Goal: Task Accomplishment & Management: Complete application form

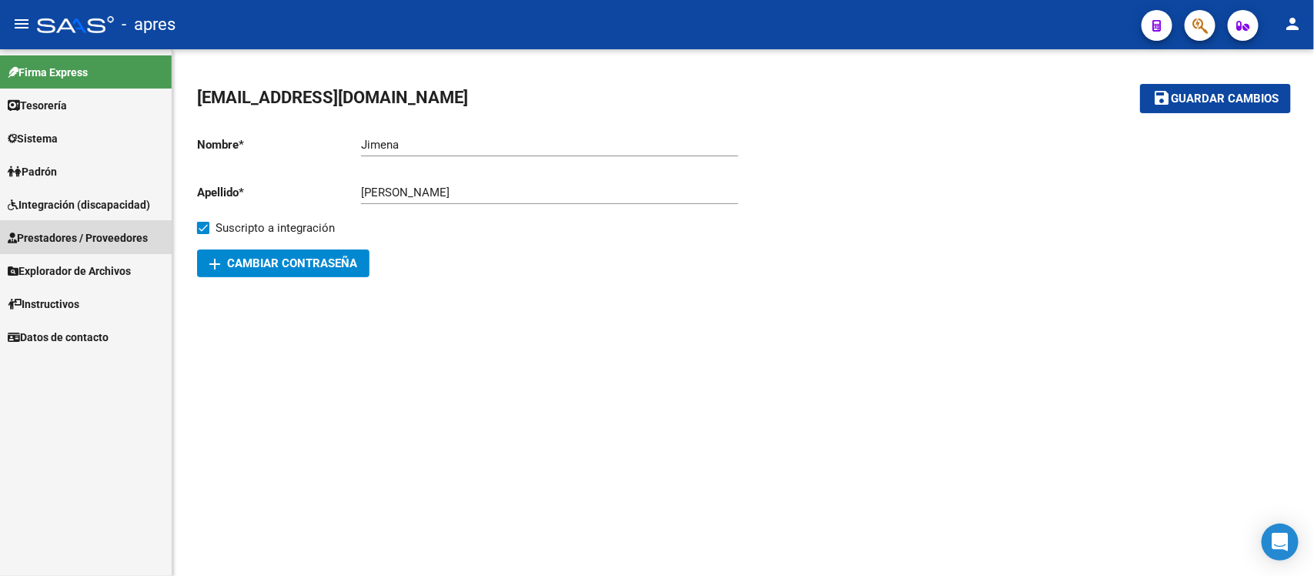
click at [112, 236] on span "Prestadores / Proveedores" at bounding box center [78, 237] width 140 height 17
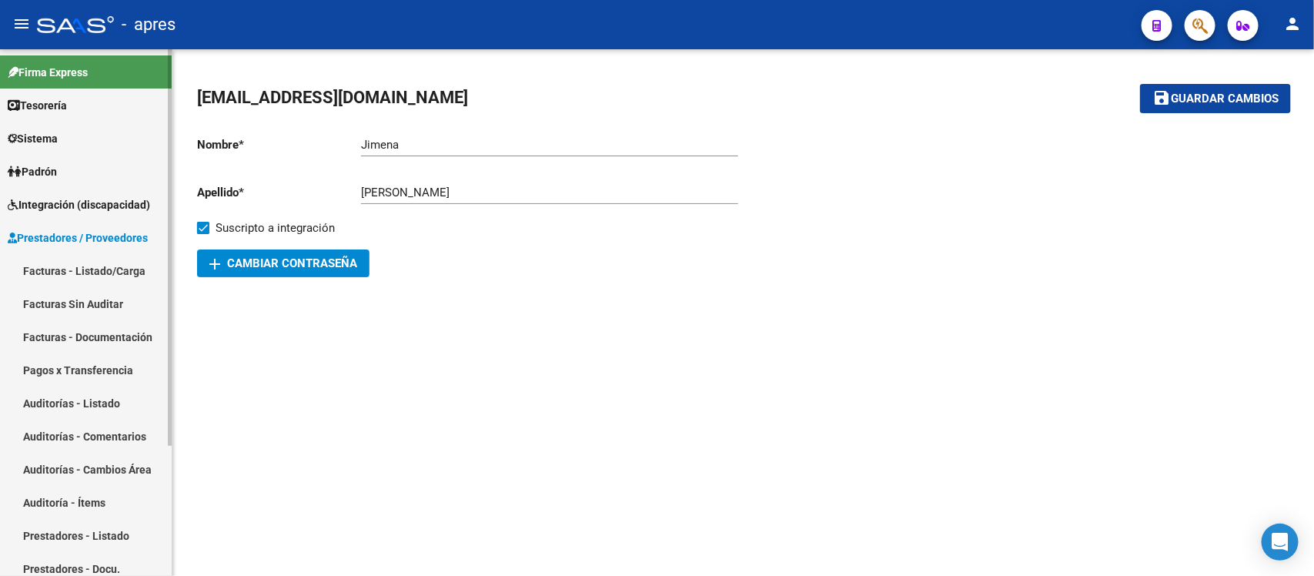
click at [116, 236] on span "Prestadores / Proveedores" at bounding box center [78, 237] width 140 height 17
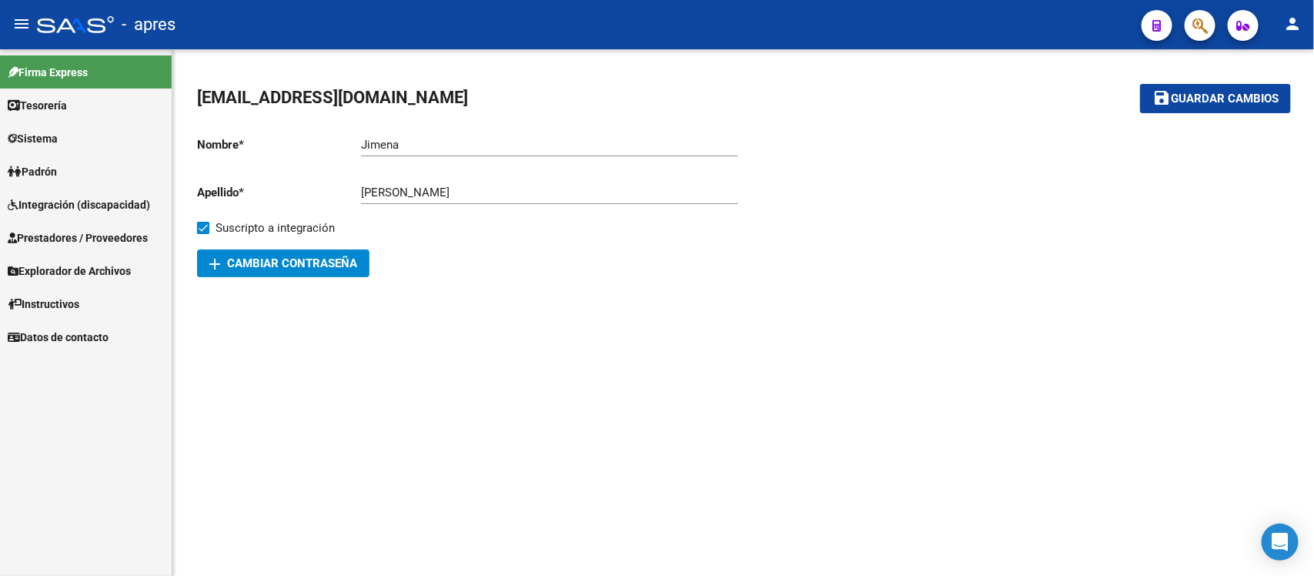
click at [112, 206] on span "Integración (discapacidad)" at bounding box center [79, 204] width 142 height 17
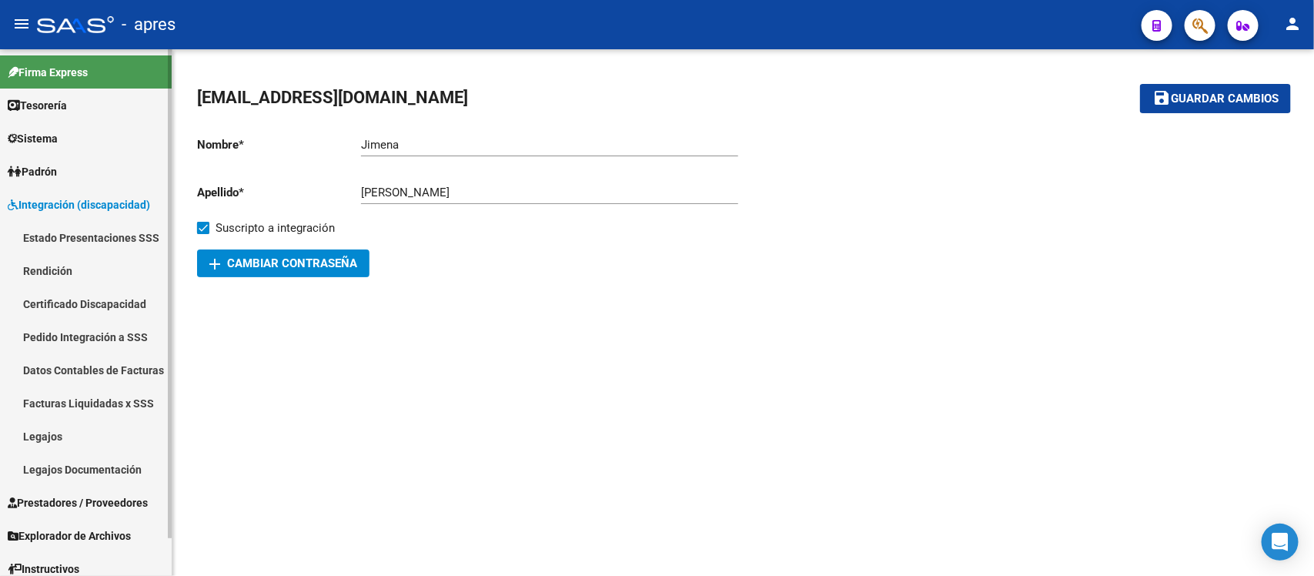
click at [81, 439] on link "Legajos" at bounding box center [86, 436] width 172 height 33
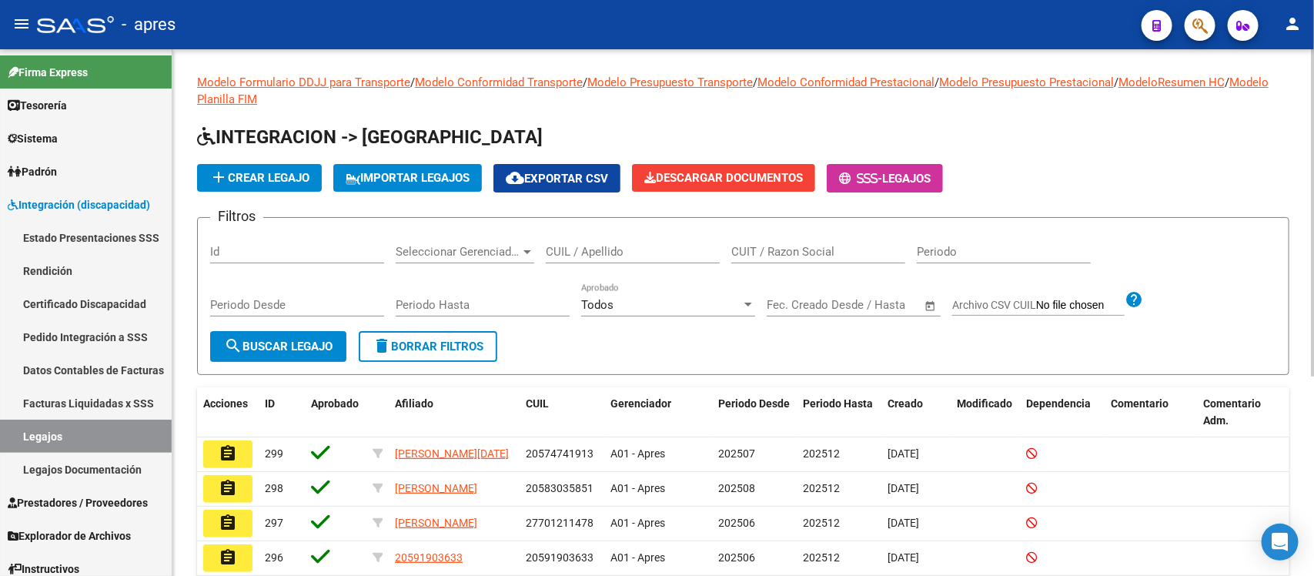
click at [643, 259] on div "CUIL / Apellido" at bounding box center [633, 246] width 174 height 33
click at [634, 252] on input "CUIL / Apellido" at bounding box center [633, 252] width 174 height 14
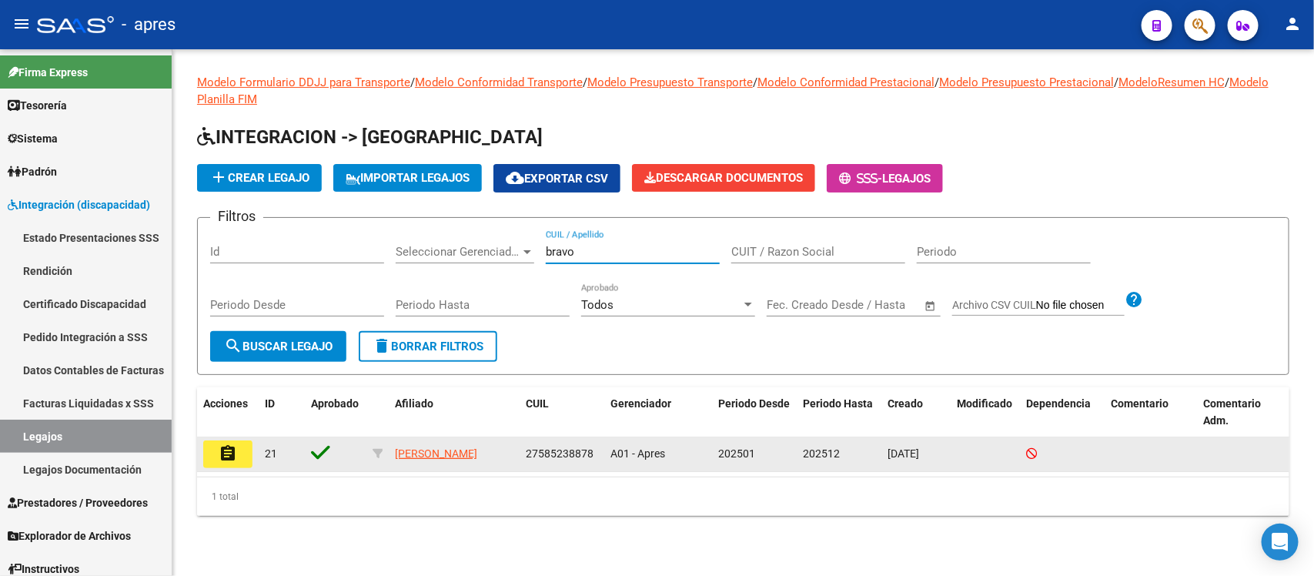
type input "bravo"
click at [239, 448] on button "assignment" at bounding box center [227, 454] width 49 height 28
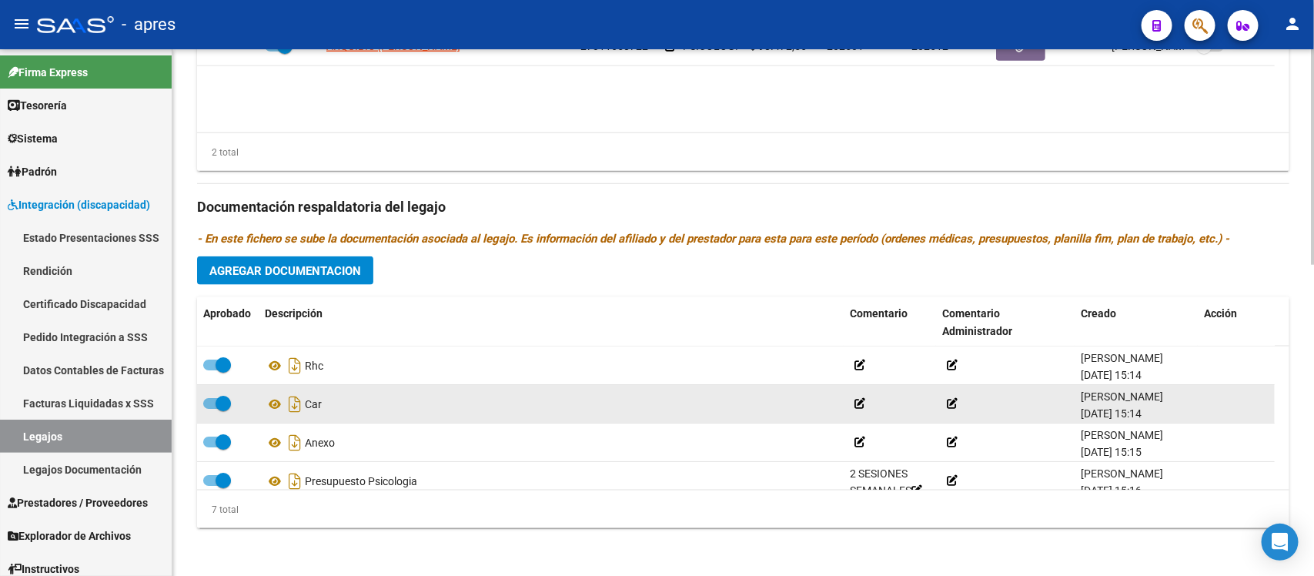
click at [859, 405] on icon at bounding box center [860, 403] width 11 height 11
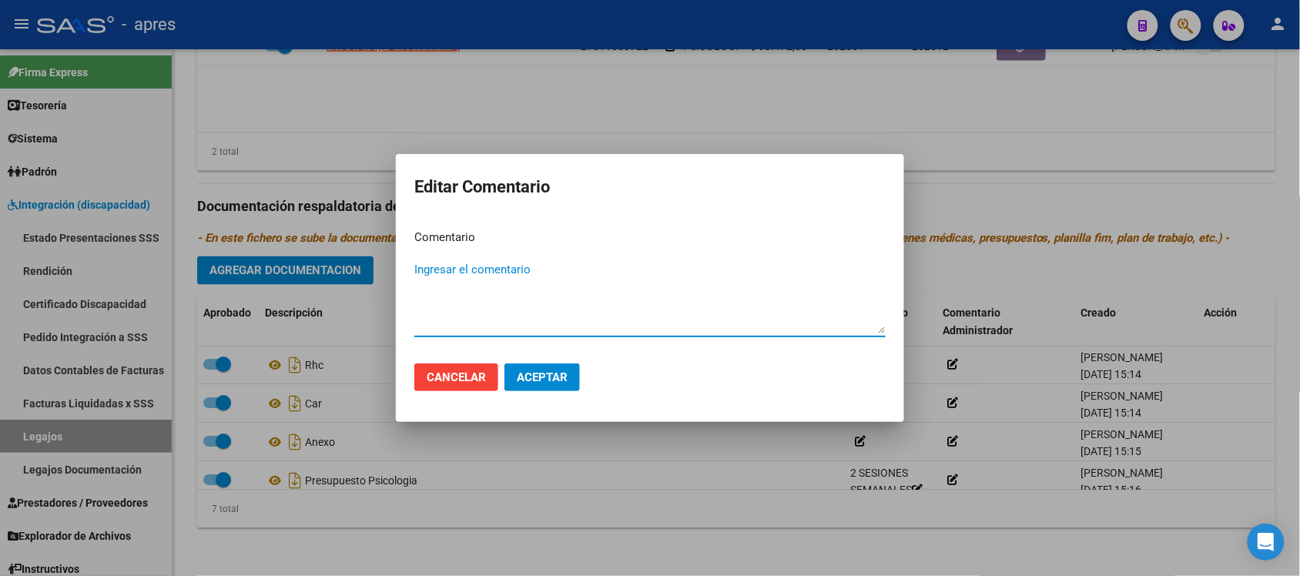
click at [595, 481] on div at bounding box center [650, 288] width 1300 height 576
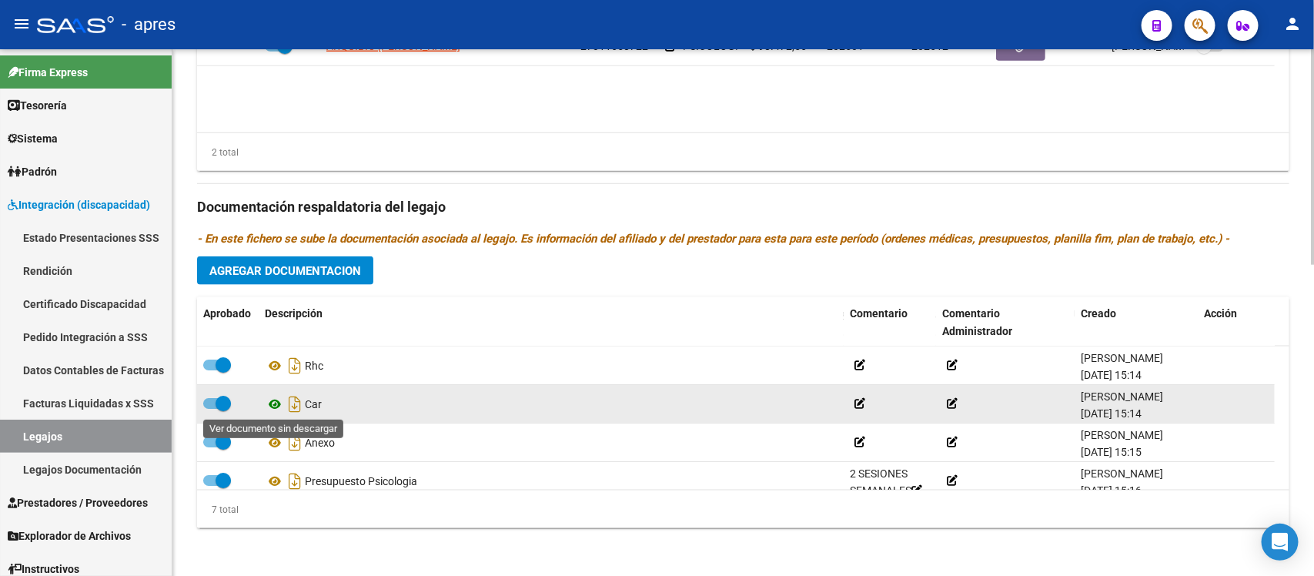
click at [271, 403] on icon at bounding box center [275, 404] width 20 height 18
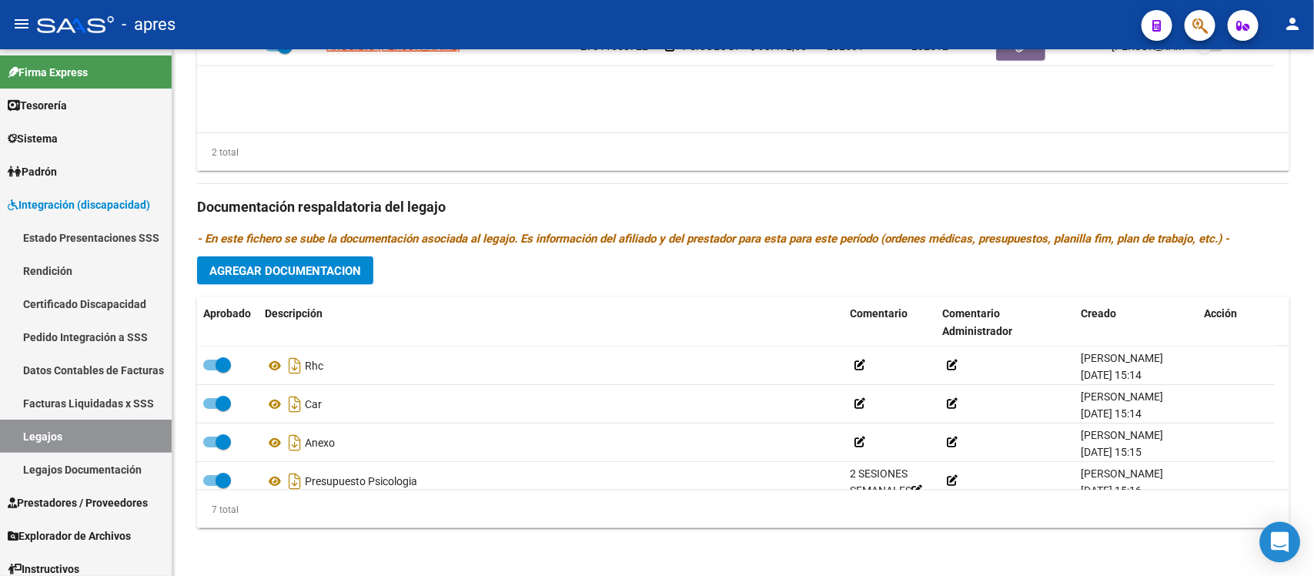
click at [1279, 547] on icon "Open Intercom Messenger" at bounding box center [1280, 542] width 20 height 20
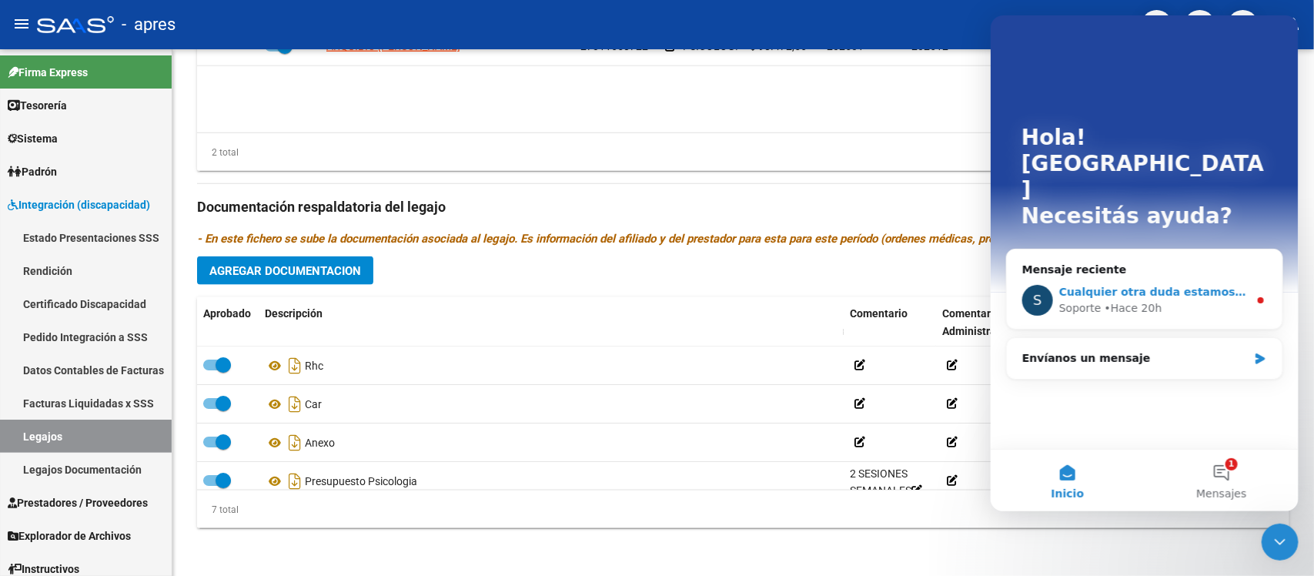
click at [1138, 272] on div "S Cualquier otra duda estamos a su disposición. Soporte • Hace 20h" at bounding box center [1144, 300] width 276 height 57
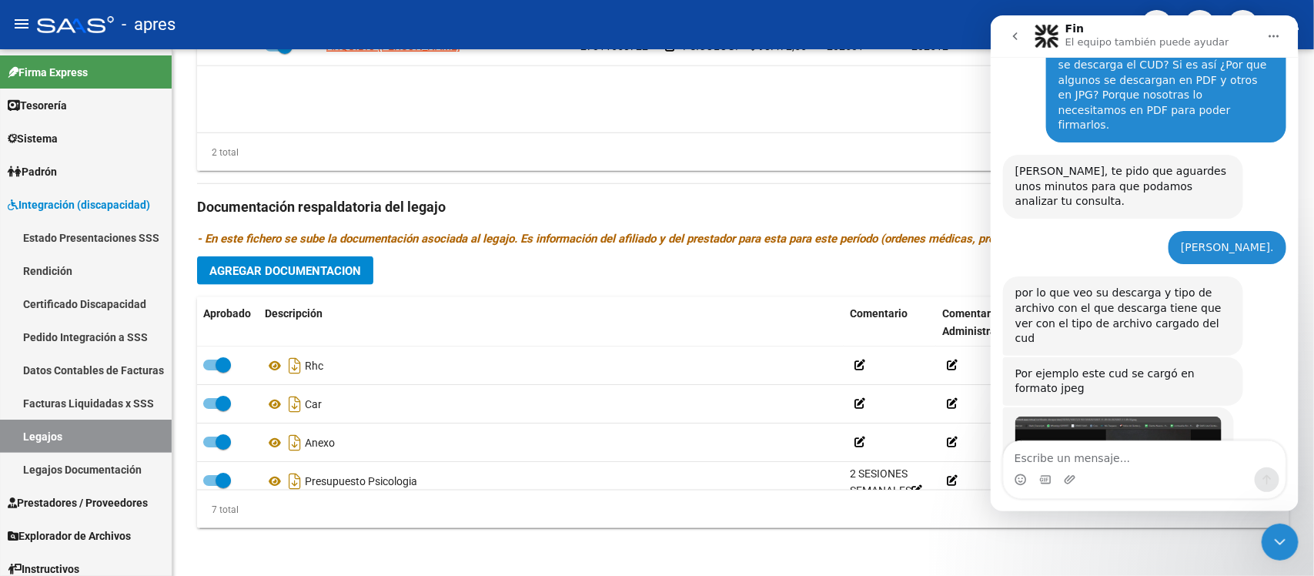
scroll to position [3343, 0]
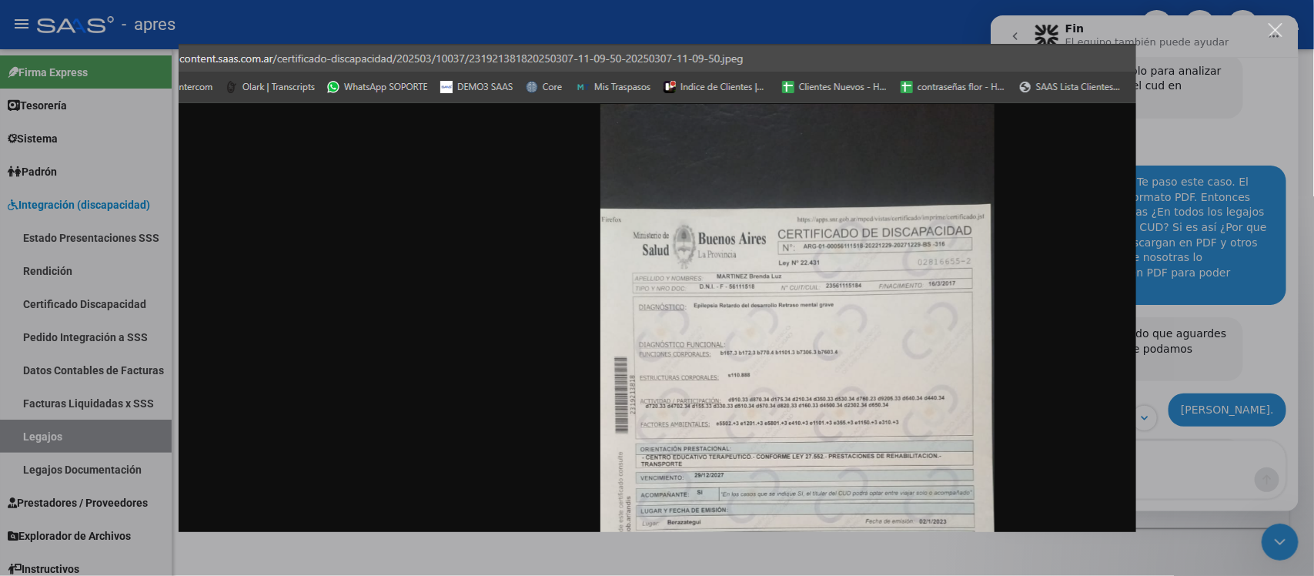
click at [1172, 332] on div "Intercom Messenger" at bounding box center [657, 288] width 1314 height 576
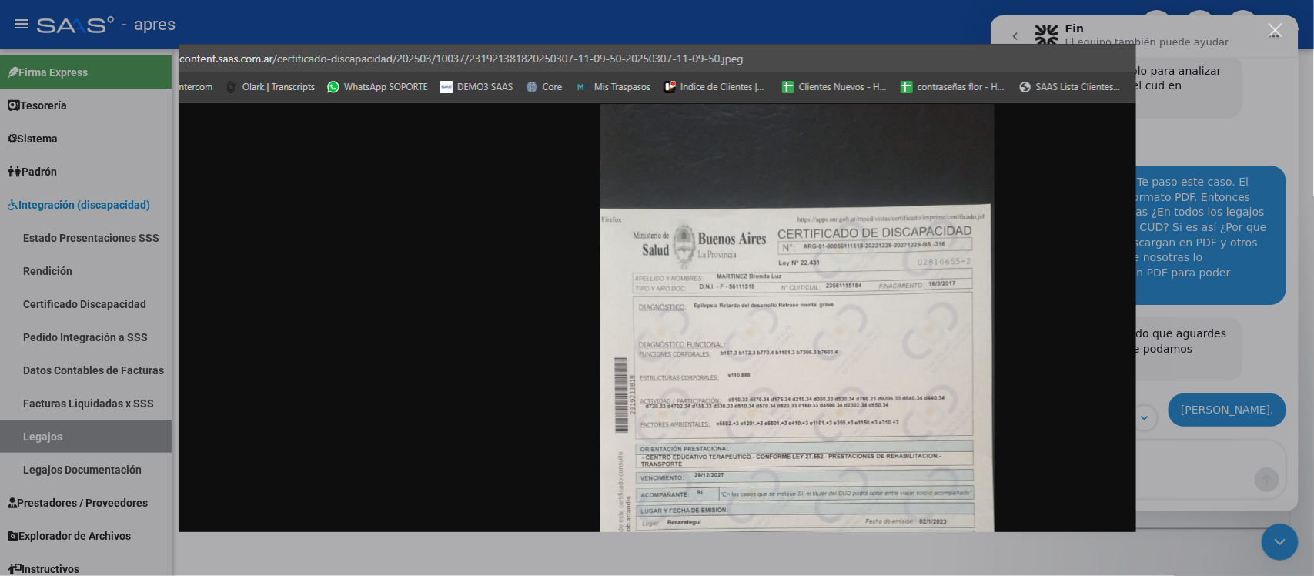
click at [840, 274] on img "Cerrar" at bounding box center [658, 288] width 958 height 488
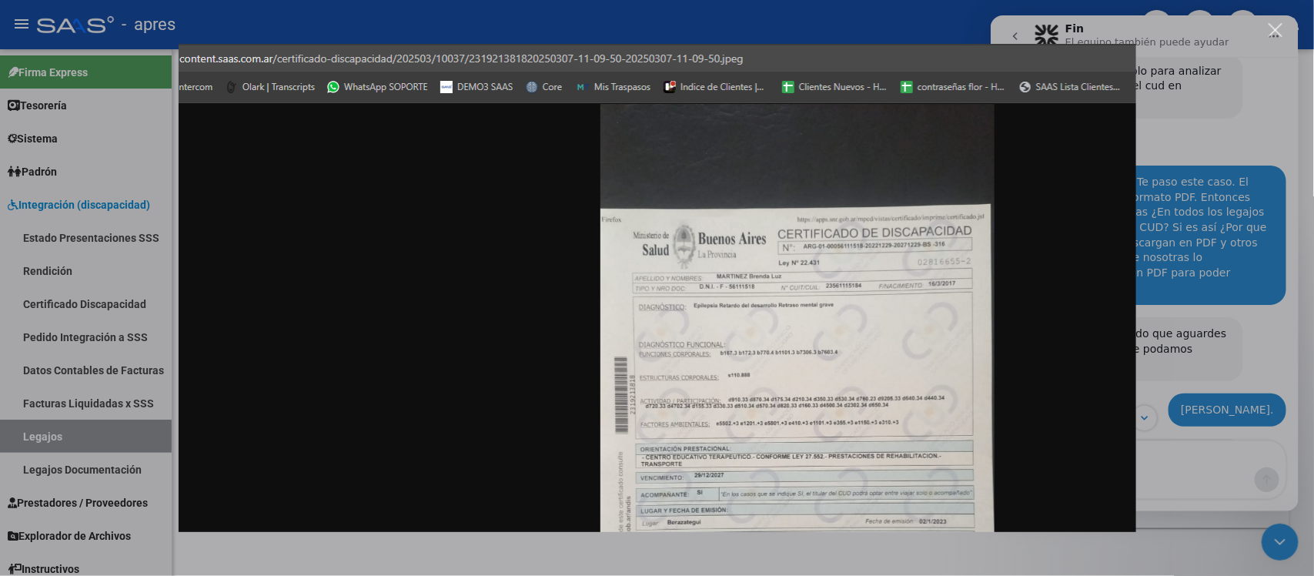
click at [1244, 343] on div "Intercom Messenger" at bounding box center [657, 288] width 1314 height 576
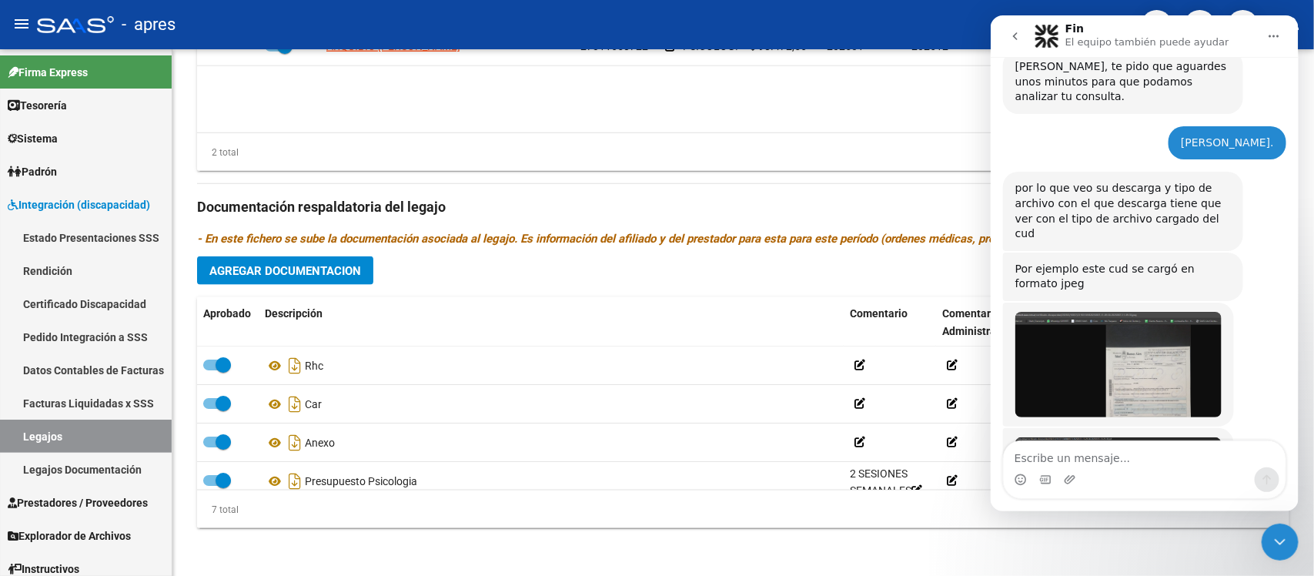
scroll to position [3631, 0]
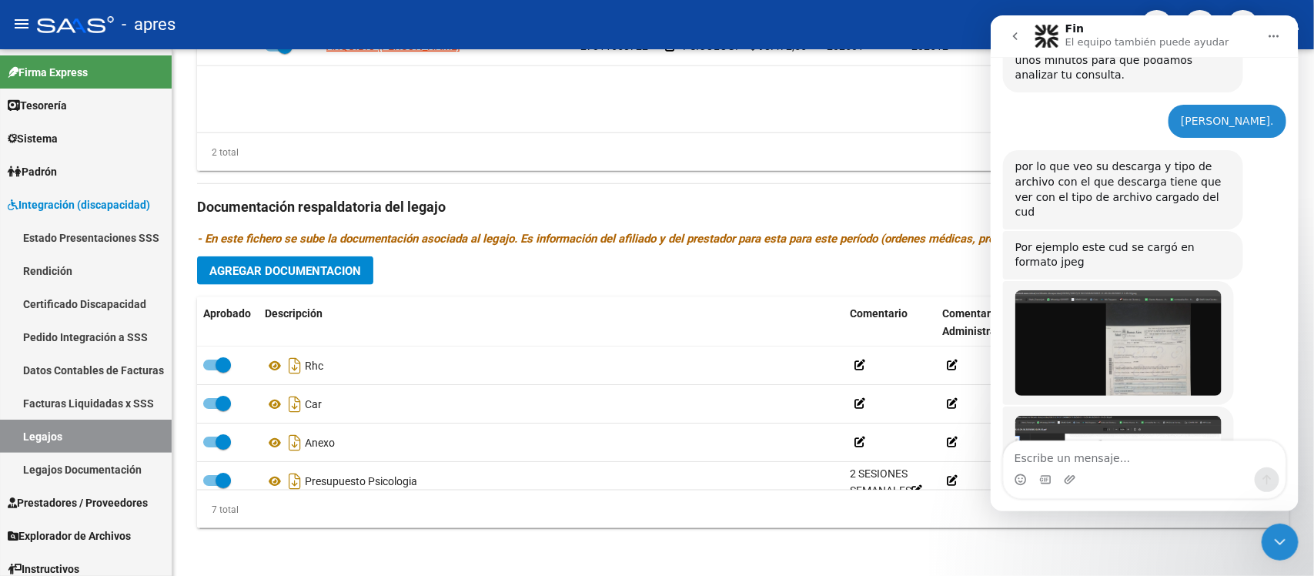
click at [1130, 416] on img "Soporte dice…" at bounding box center [1118, 476] width 206 height 121
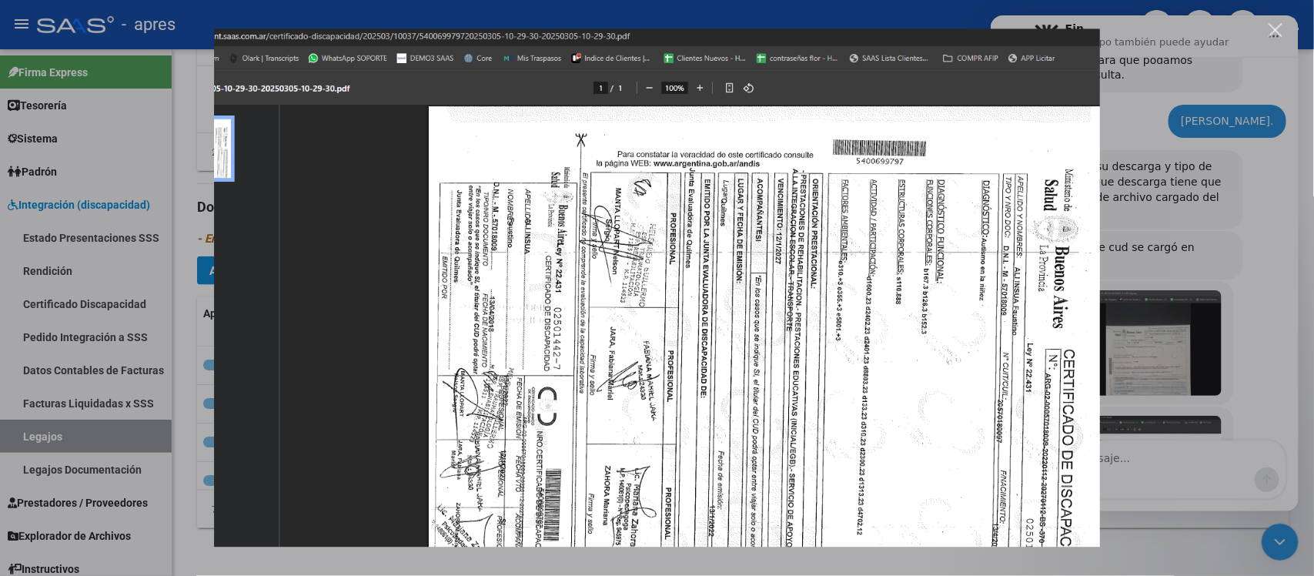
click at [872, 404] on img "Cerrar" at bounding box center [657, 287] width 887 height 518
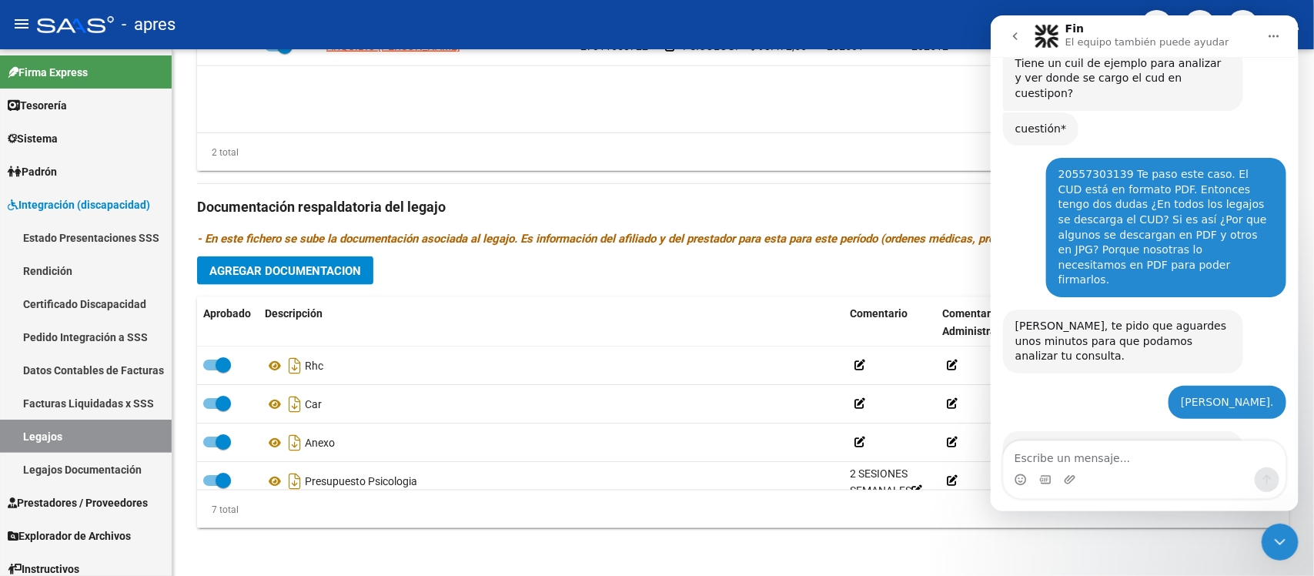
scroll to position [3343, 0]
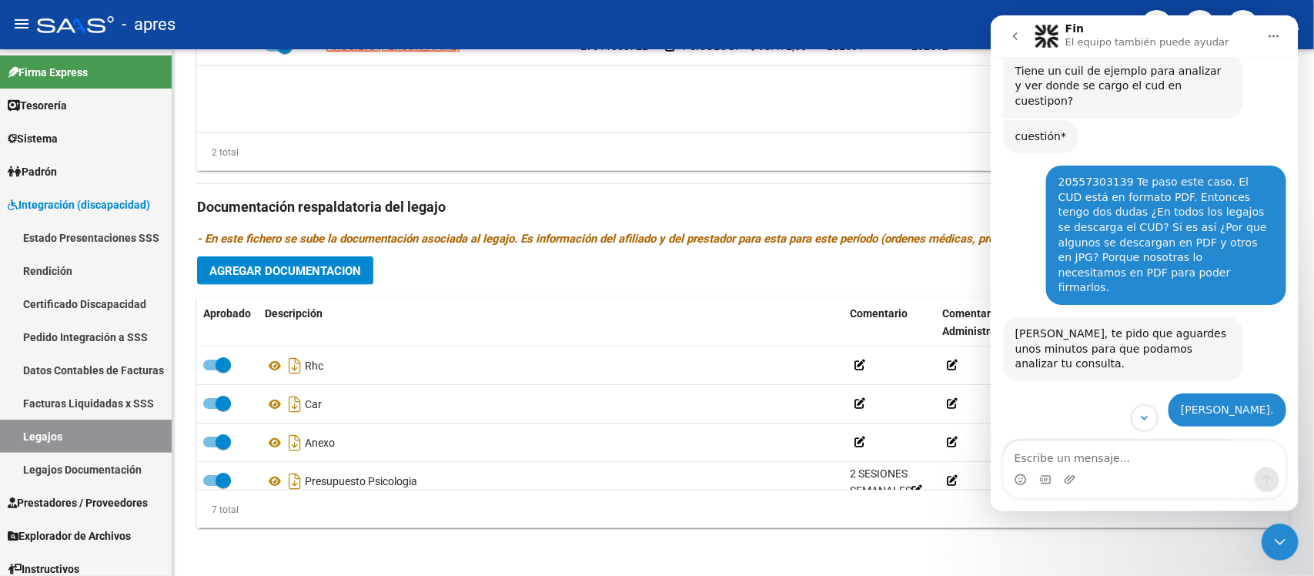
click at [1245, 520] on div "Por ejemplo este cud se cargó en formato jpeg Soporte • Hace 20h" at bounding box center [1144, 545] width 283 height 50
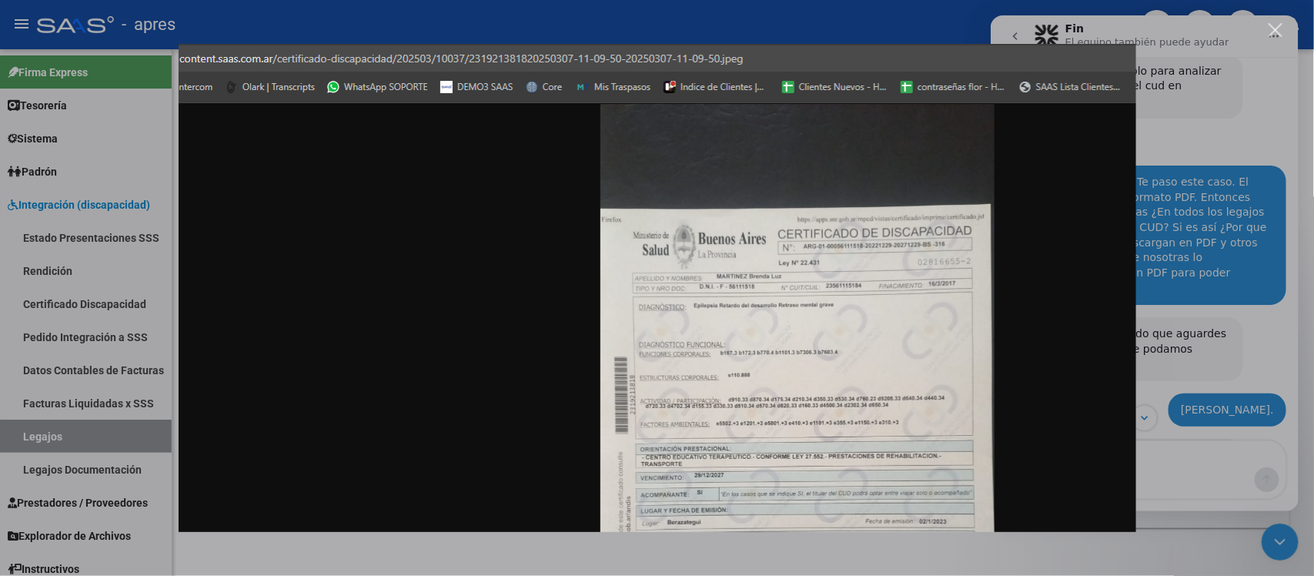
click at [1184, 113] on div "Intercom Messenger" at bounding box center [657, 288] width 1314 height 576
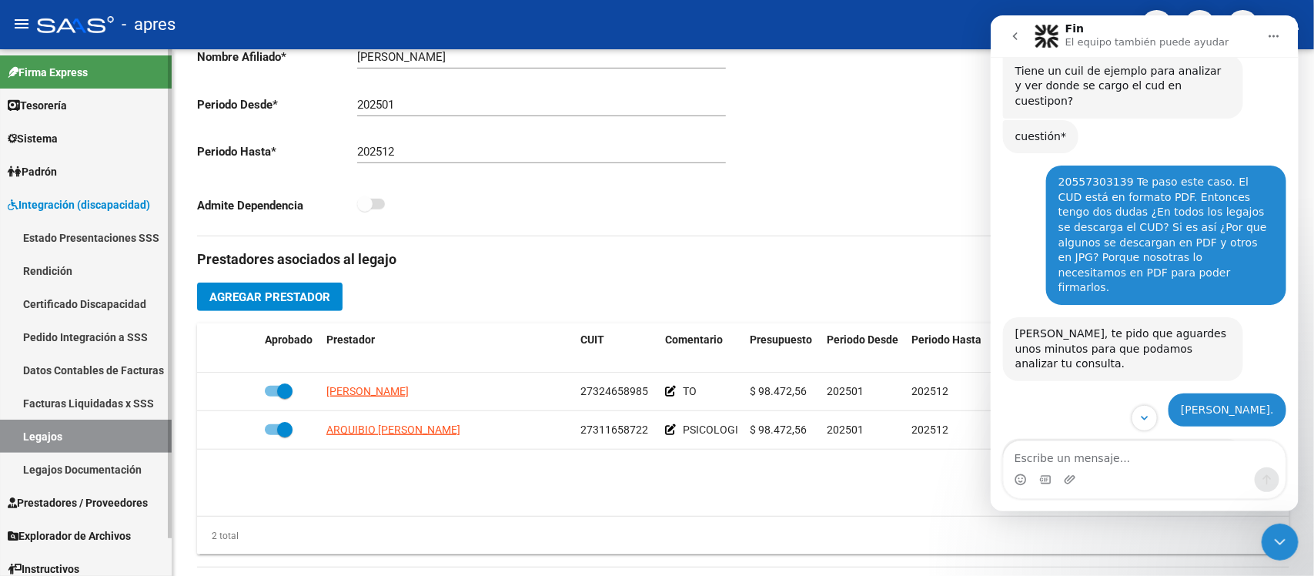
scroll to position [378, 0]
click at [115, 299] on link "Certificado Discapacidad" at bounding box center [86, 303] width 172 height 33
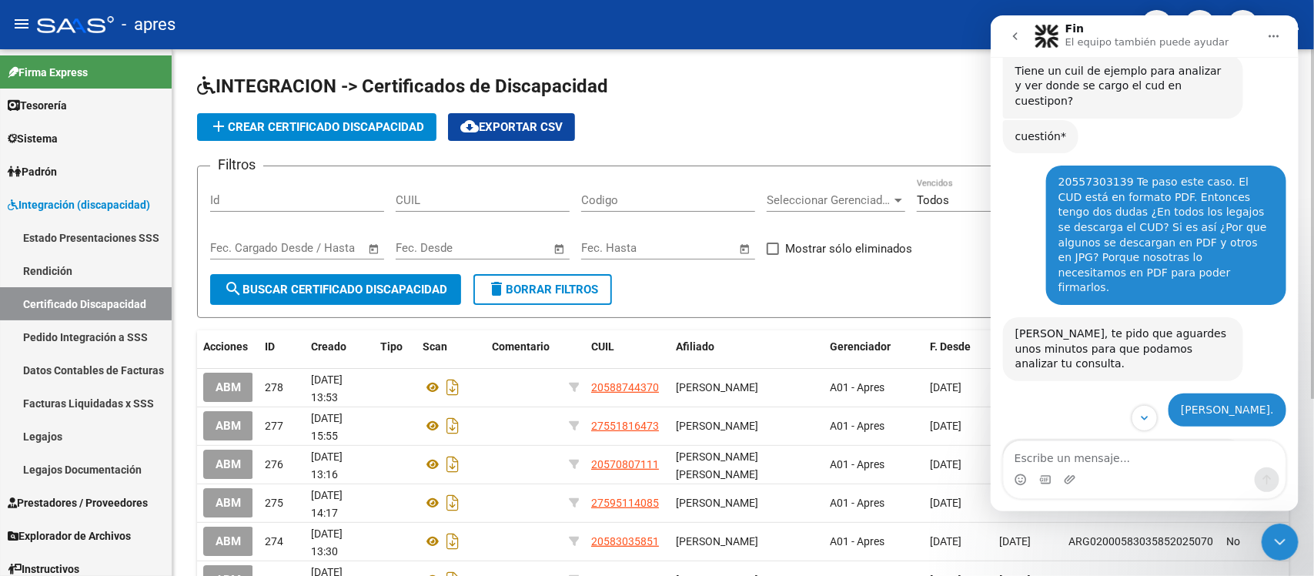
click at [489, 193] on input "CUIL" at bounding box center [483, 200] width 174 height 14
click at [266, 124] on span "add Crear Certificado Discapacidad" at bounding box center [316, 127] width 215 height 14
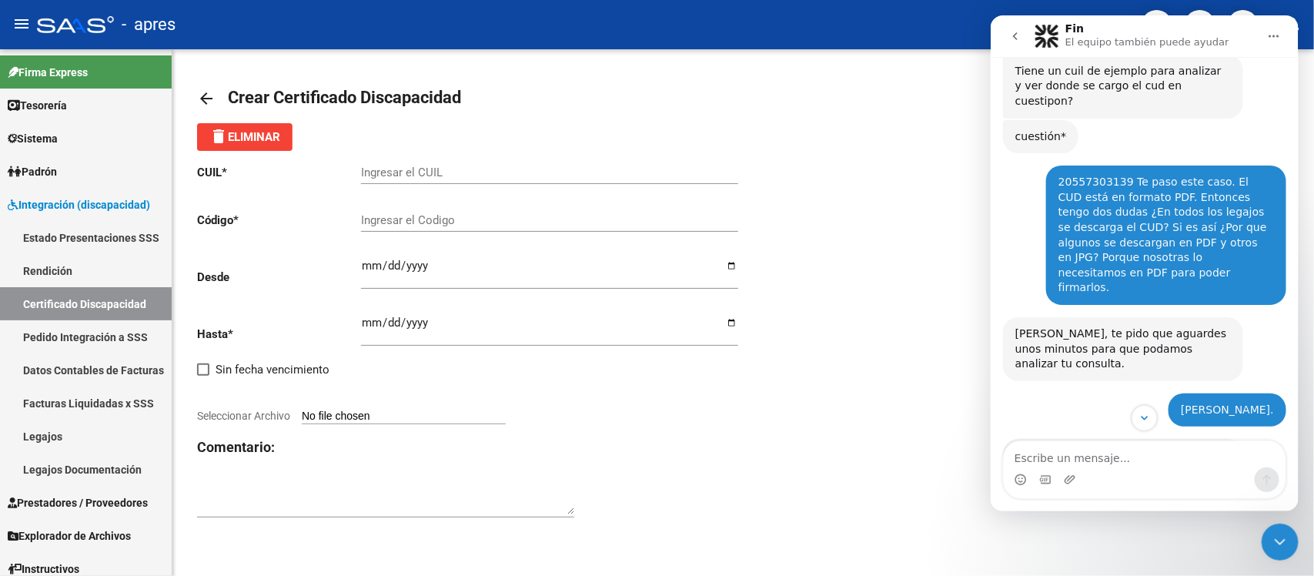
click at [426, 185] on div "Ingresar el CUIL" at bounding box center [549, 175] width 377 height 48
click at [423, 172] on input "Ingresar el CUIL" at bounding box center [549, 173] width 377 height 14
click at [372, 413] on input "Seleccionar Archivo" at bounding box center [404, 417] width 204 height 15
type input "C:\fakepath\[PERSON_NAME] 5773155 cud.jpg"
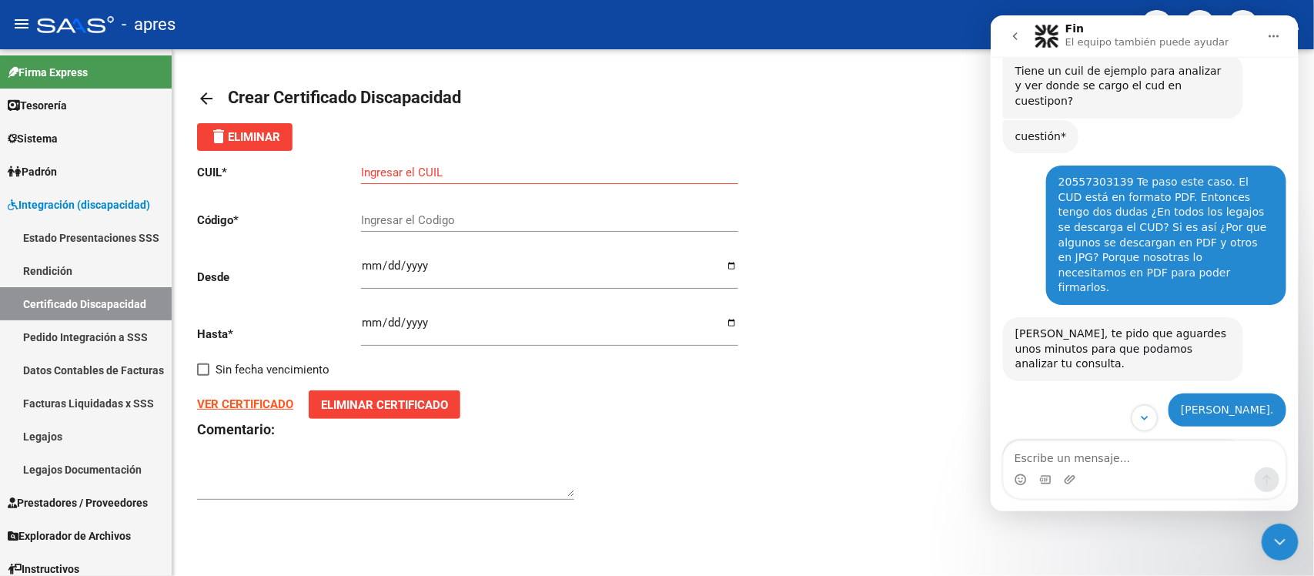
click at [359, 410] on button "Eliminar Certificado" at bounding box center [385, 404] width 152 height 28
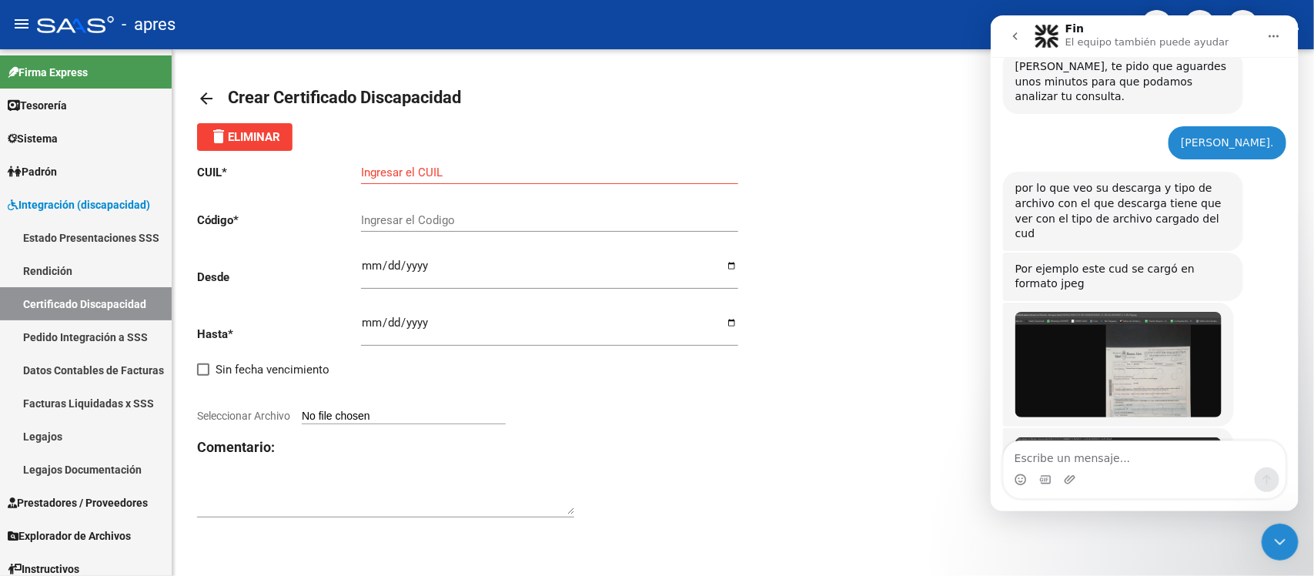
scroll to position [3631, 0]
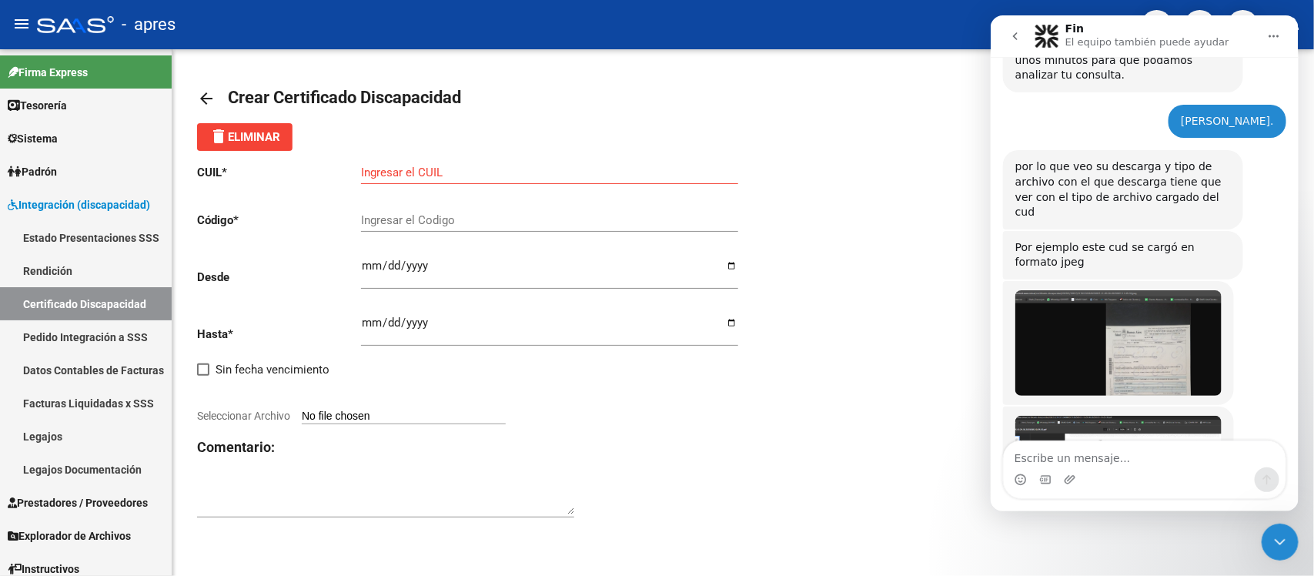
click at [825, 354] on div "CUIL * Ingresar el CUIL Código * Ingresar el Codigo Desde Ingresar fec. Desde H…" at bounding box center [743, 341] width 1093 height 381
